Goal: Find specific page/section: Find specific page/section

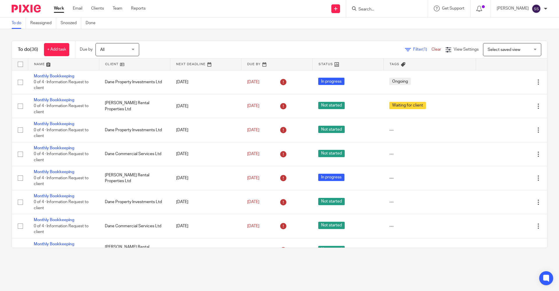
click at [375, 8] on input "Search" at bounding box center [384, 9] width 52 height 5
click at [378, 8] on input "Search" at bounding box center [384, 9] width 52 height 5
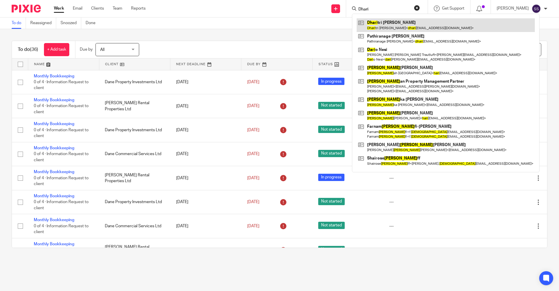
type input "Dhari"
click at [377, 20] on link at bounding box center [445, 24] width 178 height 13
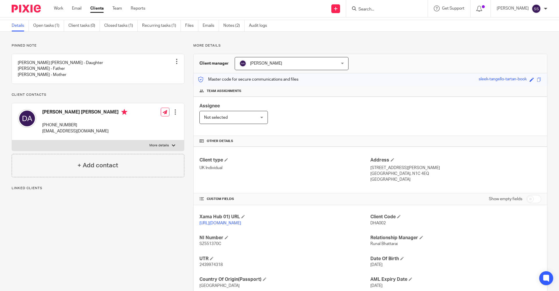
scroll to position [6, 0]
